Goal: Transaction & Acquisition: Purchase product/service

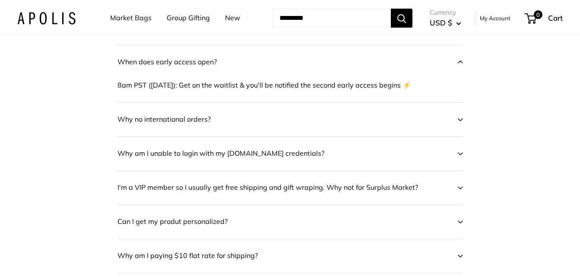
scroll to position [425, 0]
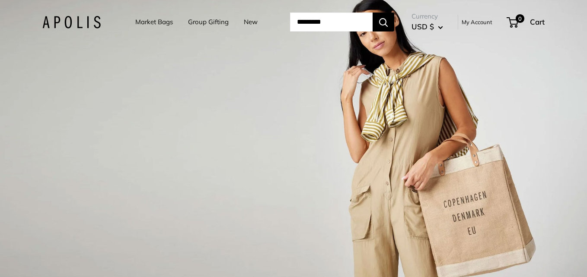
click at [141, 23] on link "Market Bags" at bounding box center [154, 22] width 38 height 12
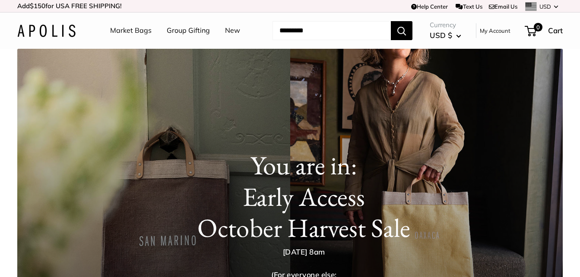
click at [137, 28] on link "Market Bags" at bounding box center [130, 30] width 41 height 13
